Goal: Information Seeking & Learning: Learn about a topic

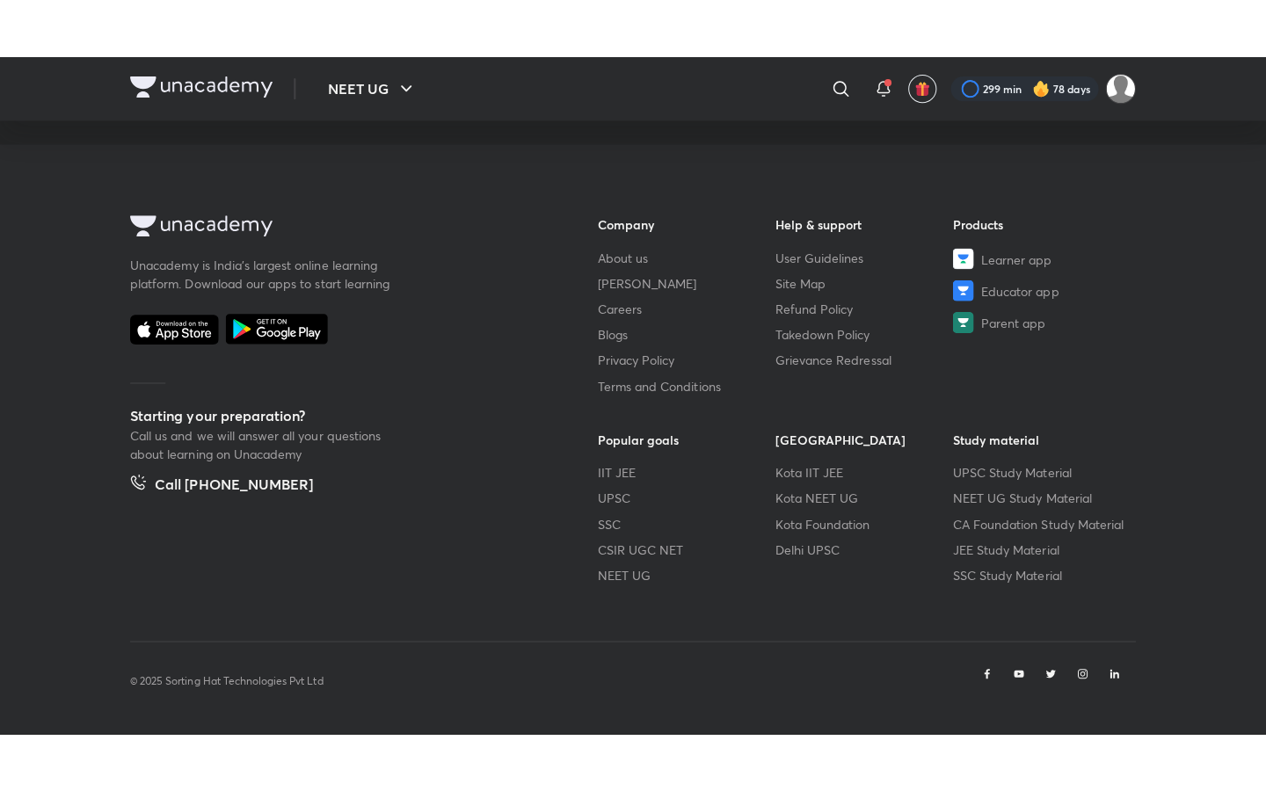
scroll to position [878, 0]
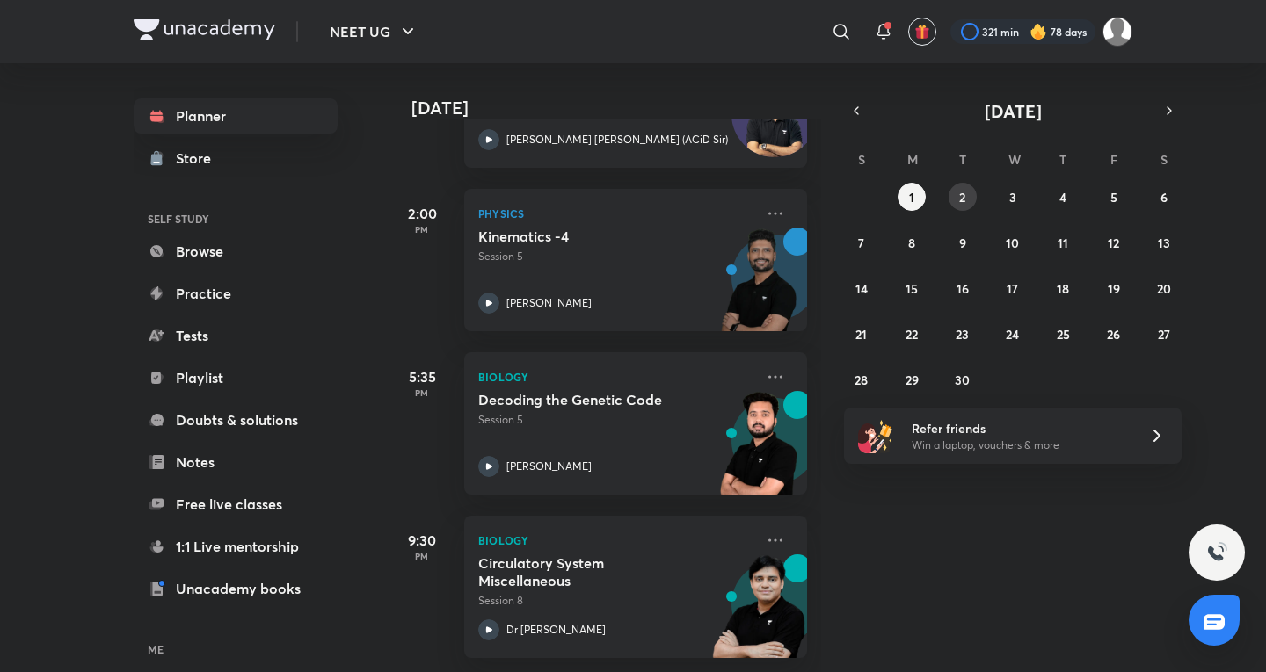
drag, startPoint x: 946, startPoint y: 182, endPoint x: 955, endPoint y: 184, distance: 9.8
click at [952, 181] on div "S M T W T F S 31 1 2 3 4 5 6 7 8 9 10 11 12 13 14 15 16 17 18 19 20 21 22 23 24…" at bounding box center [1012, 269] width 337 height 250
click at [955, 184] on button "2" at bounding box center [962, 197] width 28 height 28
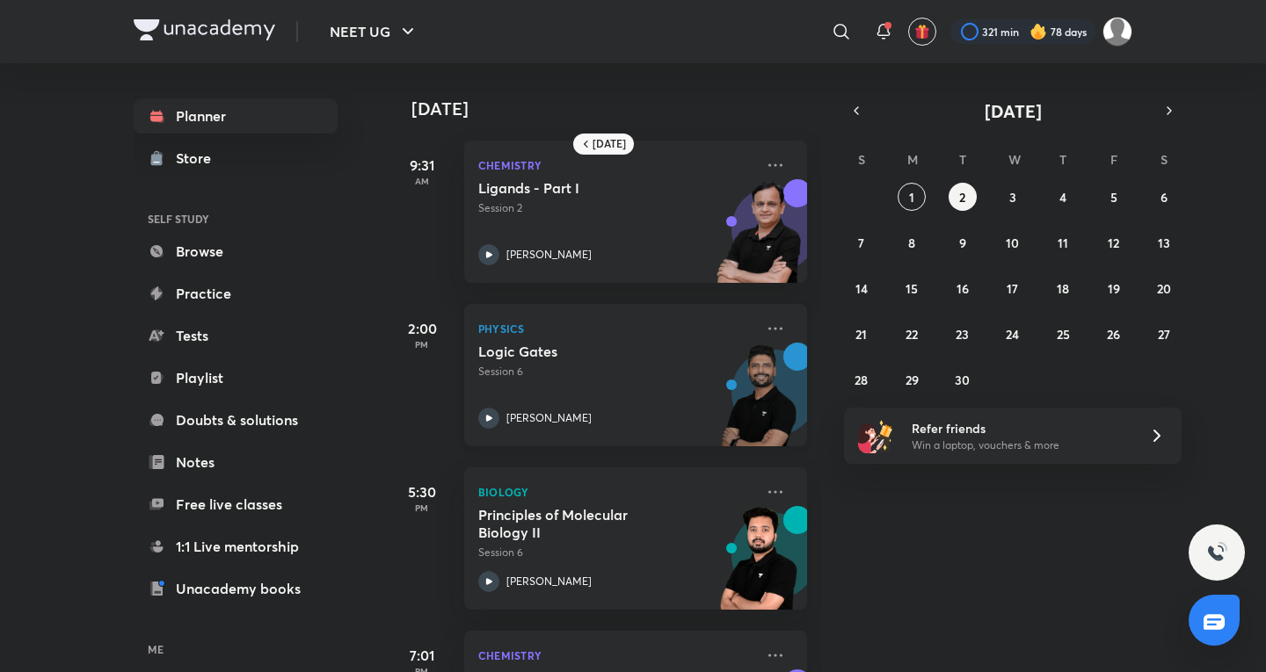
scroll to position [128, 0]
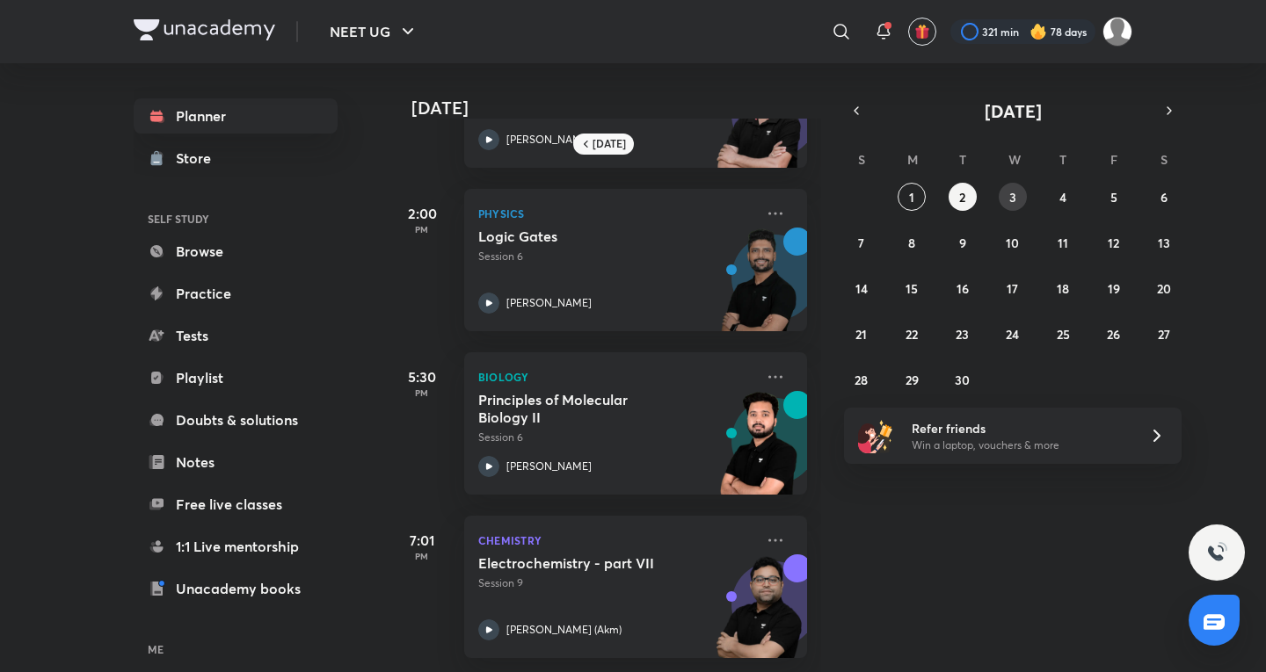
click at [1013, 190] on abbr "3" at bounding box center [1012, 197] width 7 height 17
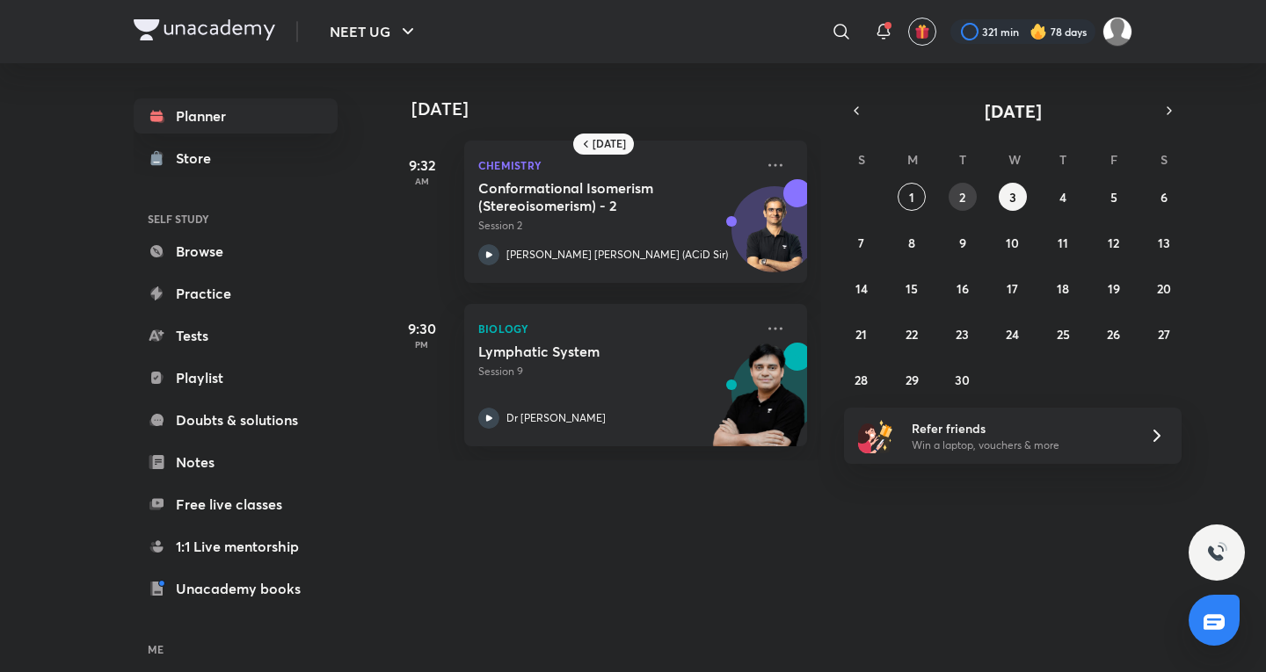
click at [974, 187] on div "31 1 2 3 4 5 6 7 8 9 10 11 12 13 14 15 16 17 18 19 20 21 22 23 24 25 26 27 28 2…" at bounding box center [1012, 288] width 337 height 211
click at [971, 193] on button "2" at bounding box center [962, 197] width 28 height 28
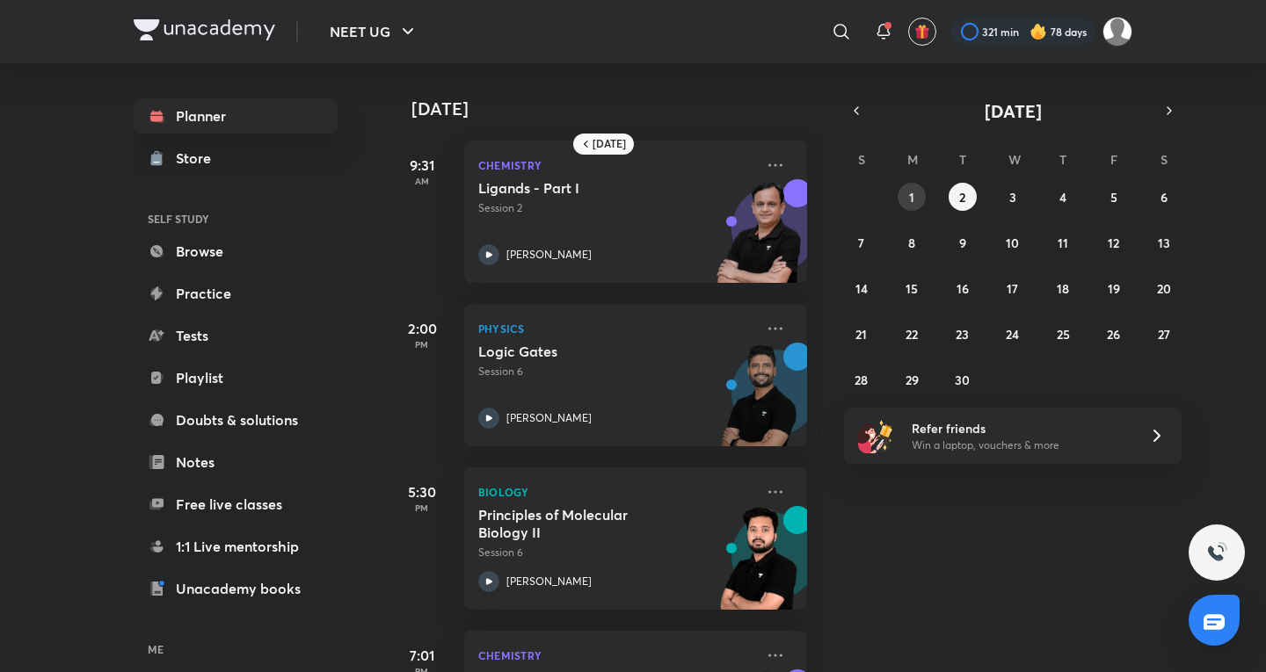
click at [907, 192] on button "1" at bounding box center [911, 197] width 28 height 28
